Goal: Obtain resource: Download file/media

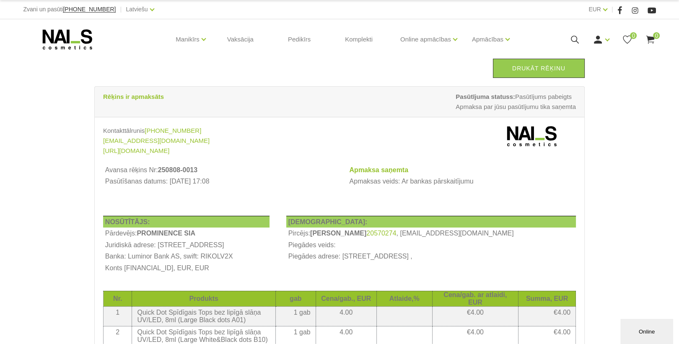
click at [539, 66] on link "Drukāt rēķinu" at bounding box center [539, 68] width 92 height 19
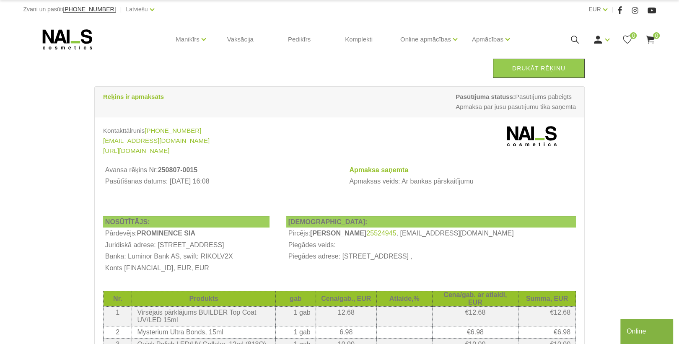
drag, startPoint x: 547, startPoint y: 67, endPoint x: 51, endPoint y: 307, distance: 551.4
click at [547, 67] on link "Drukāt rēķinu" at bounding box center [539, 68] width 92 height 19
